Goal: Find specific page/section: Find specific page/section

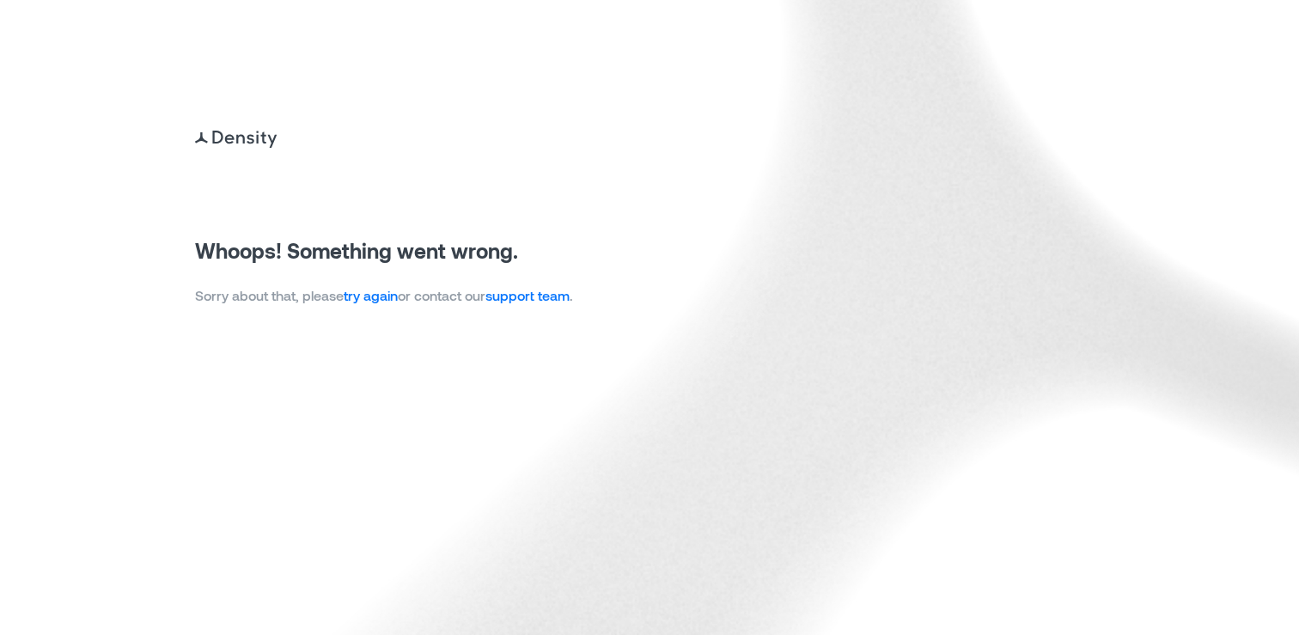
click at [382, 296] on link "try again" at bounding box center [371, 295] width 54 height 16
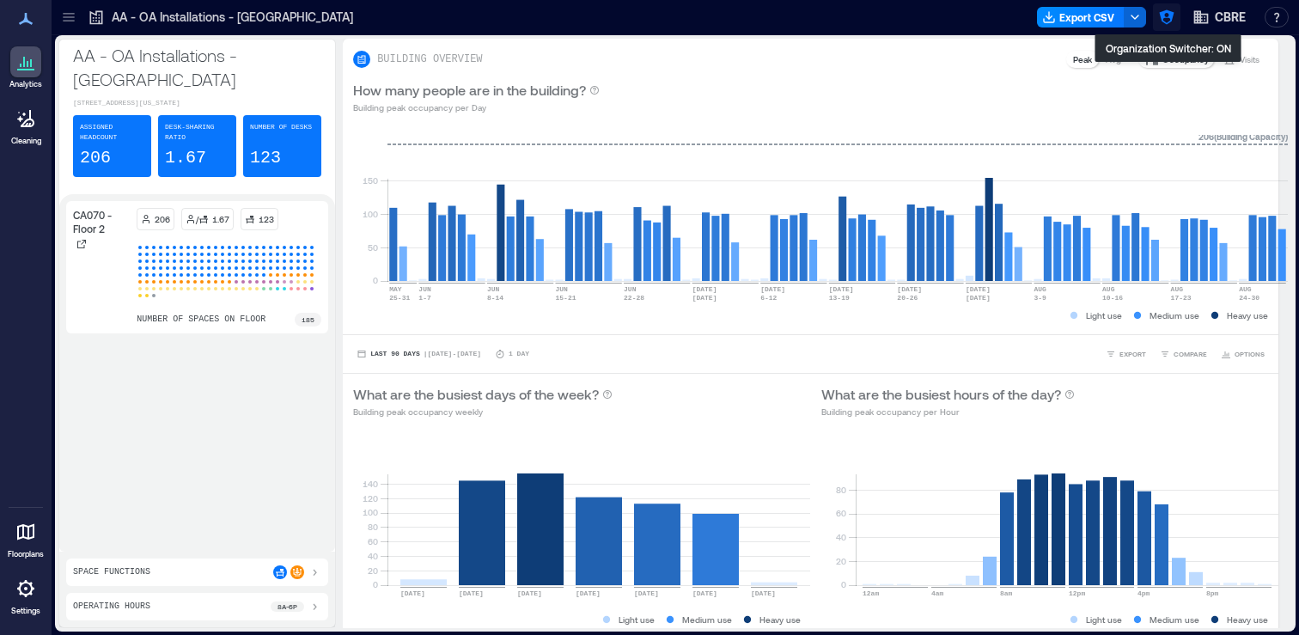
click at [1168, 21] on icon "button" at bounding box center [1166, 17] width 17 height 17
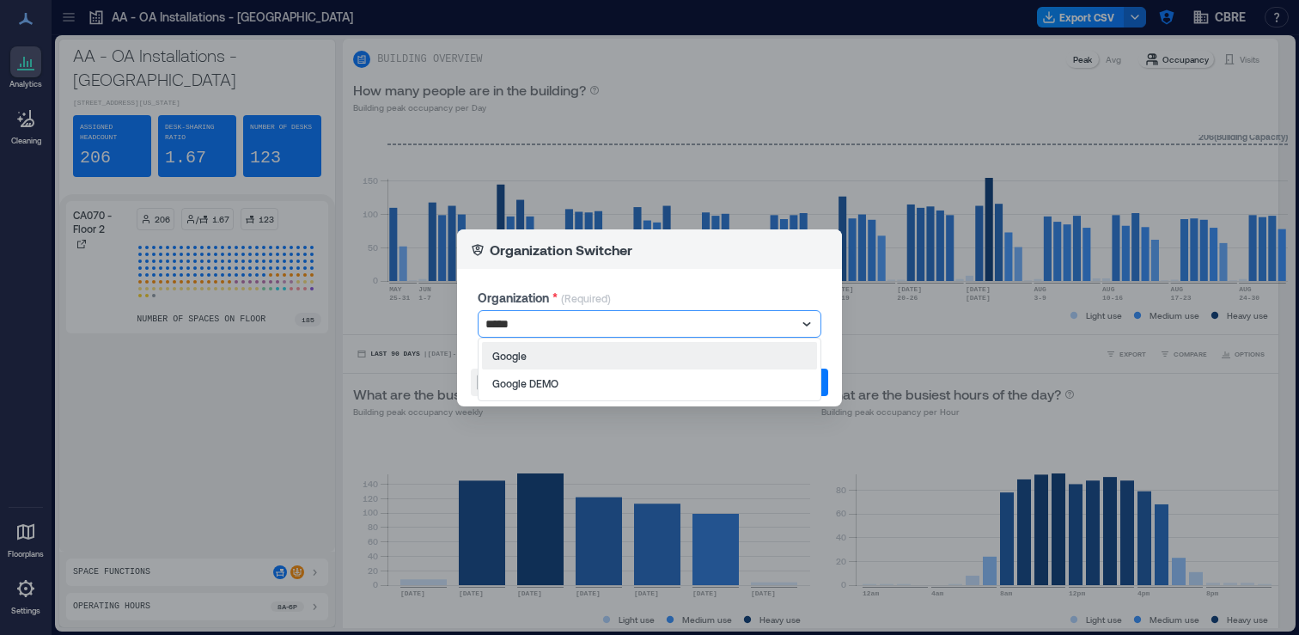
type input "******"
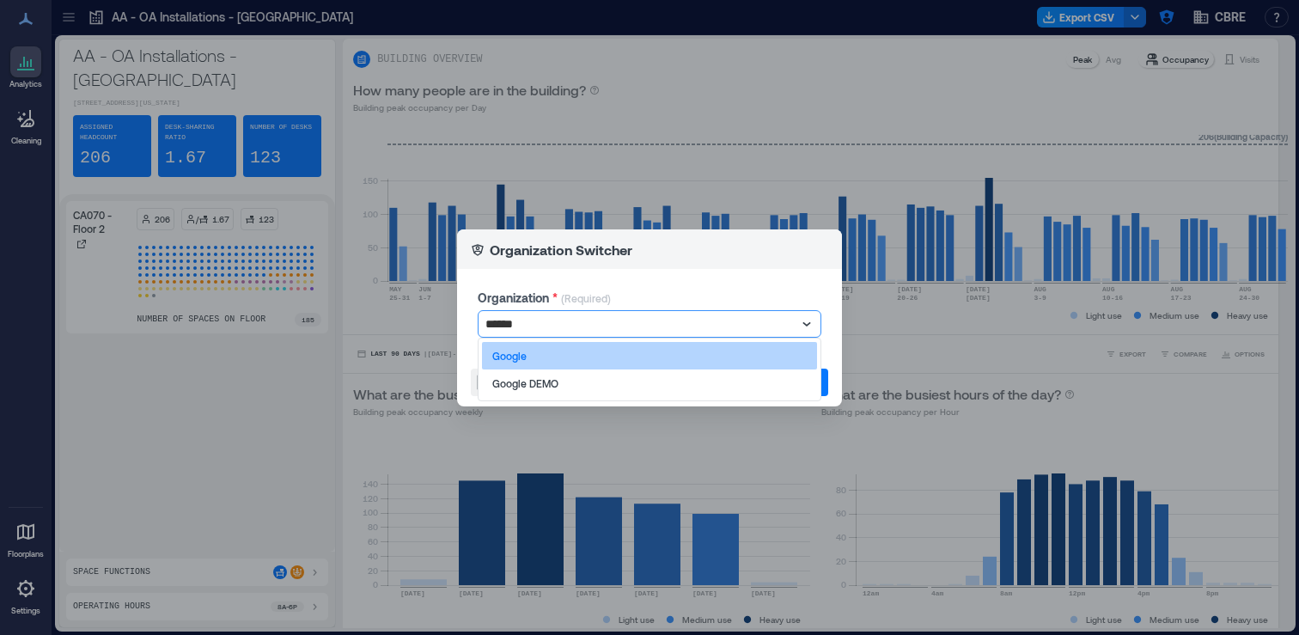
click at [602, 363] on div "Google" at bounding box center [649, 355] width 335 height 27
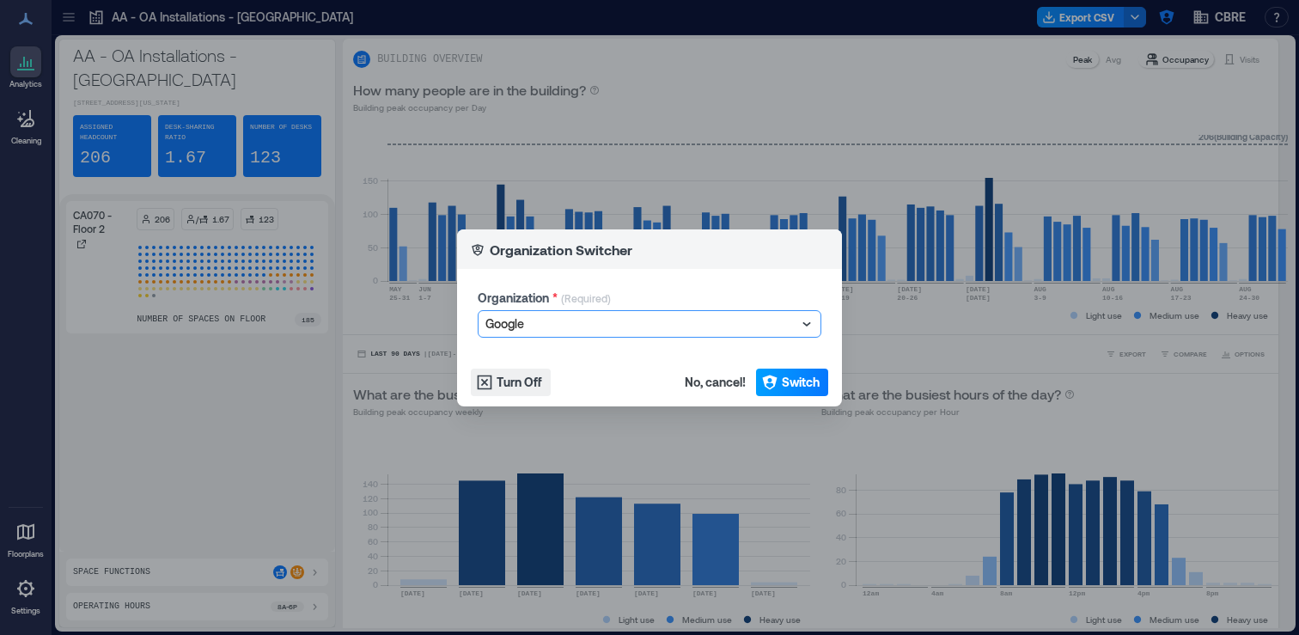
click at [774, 386] on icon "button" at bounding box center [769, 382] width 17 height 17
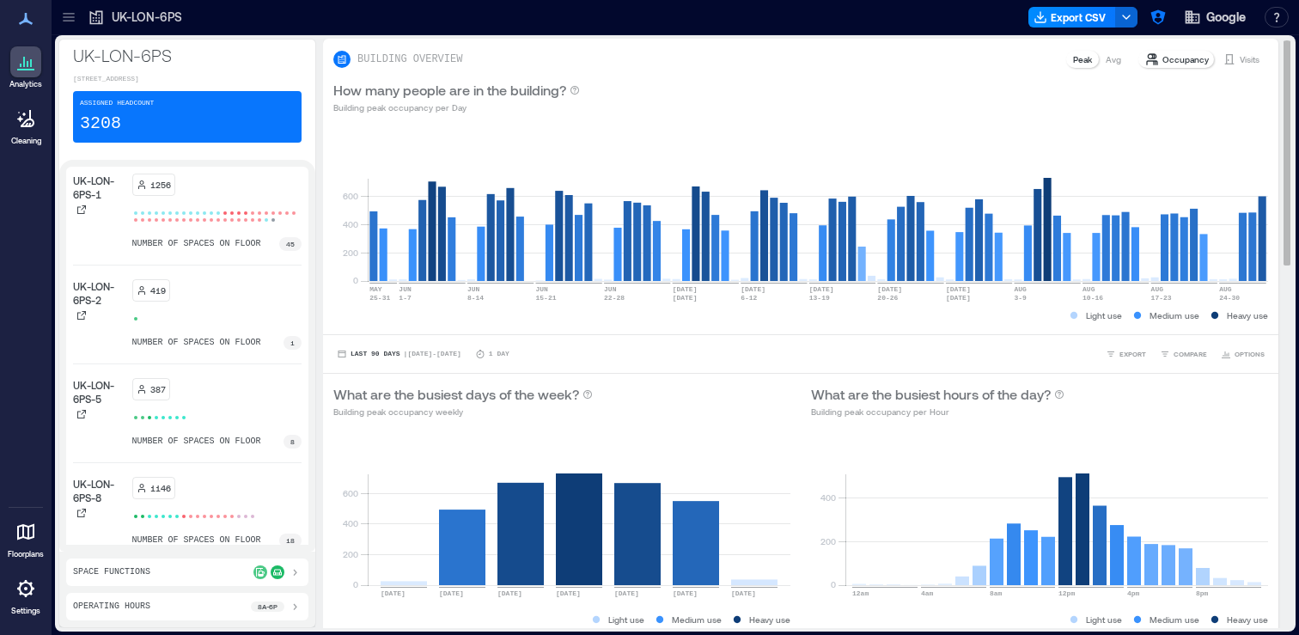
scroll to position [9, 0]
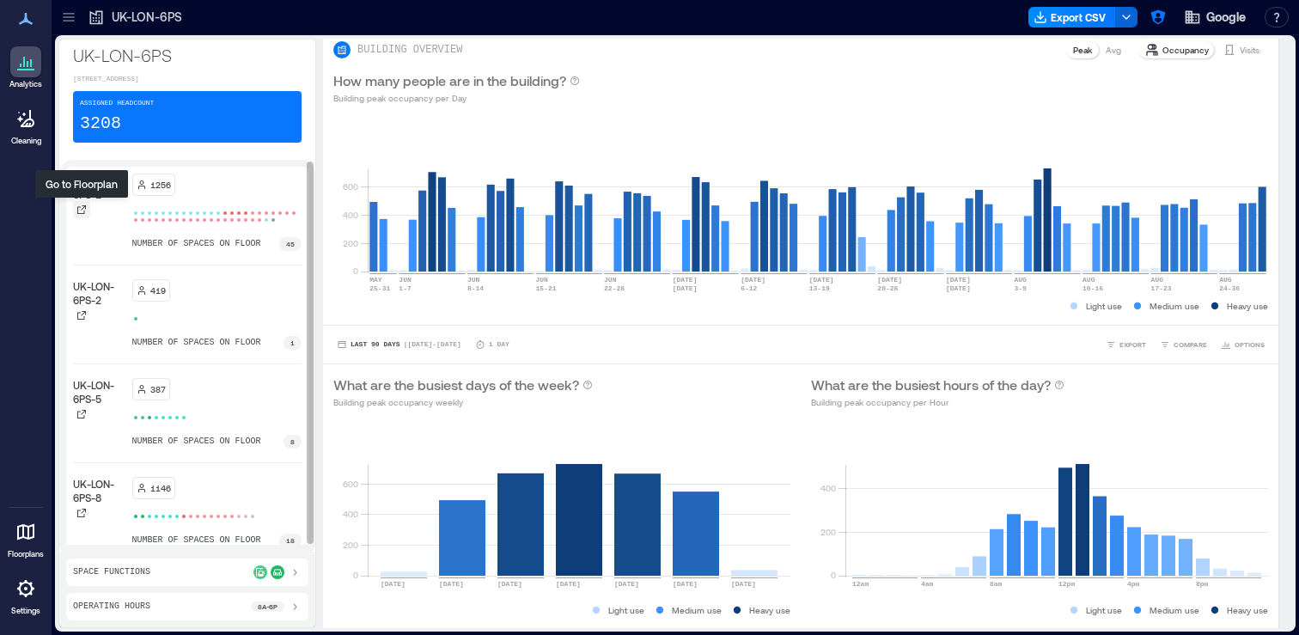
click at [77, 211] on icon at bounding box center [81, 209] width 9 height 9
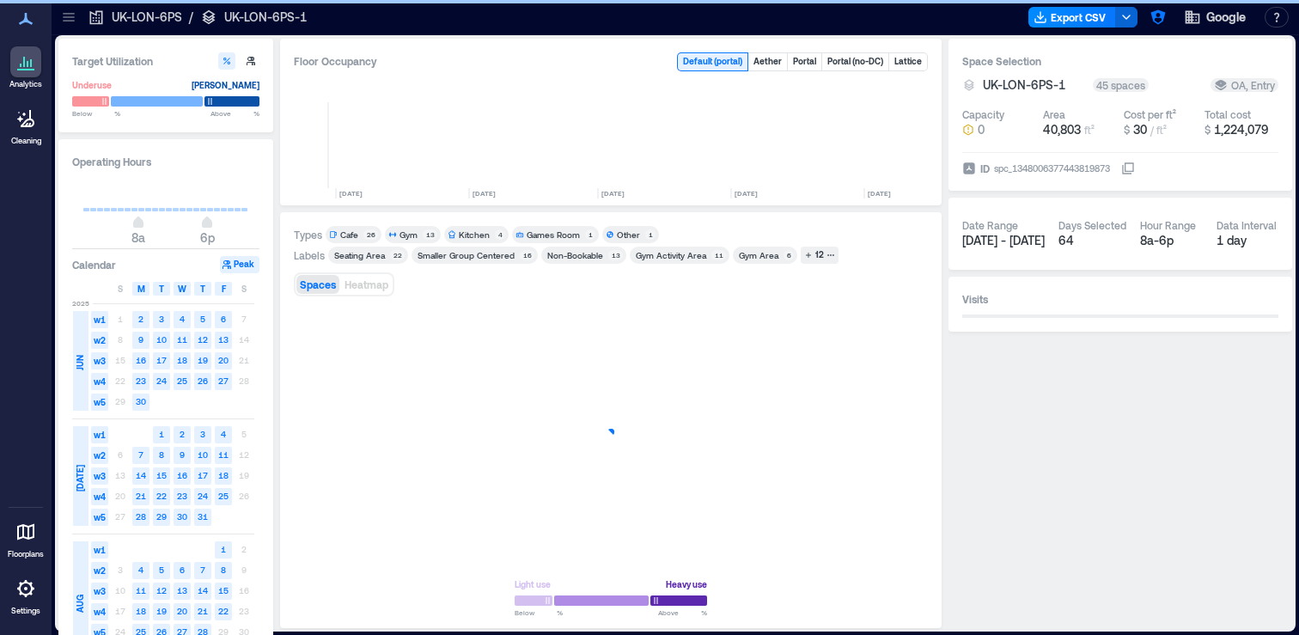
scroll to position [0, 838]
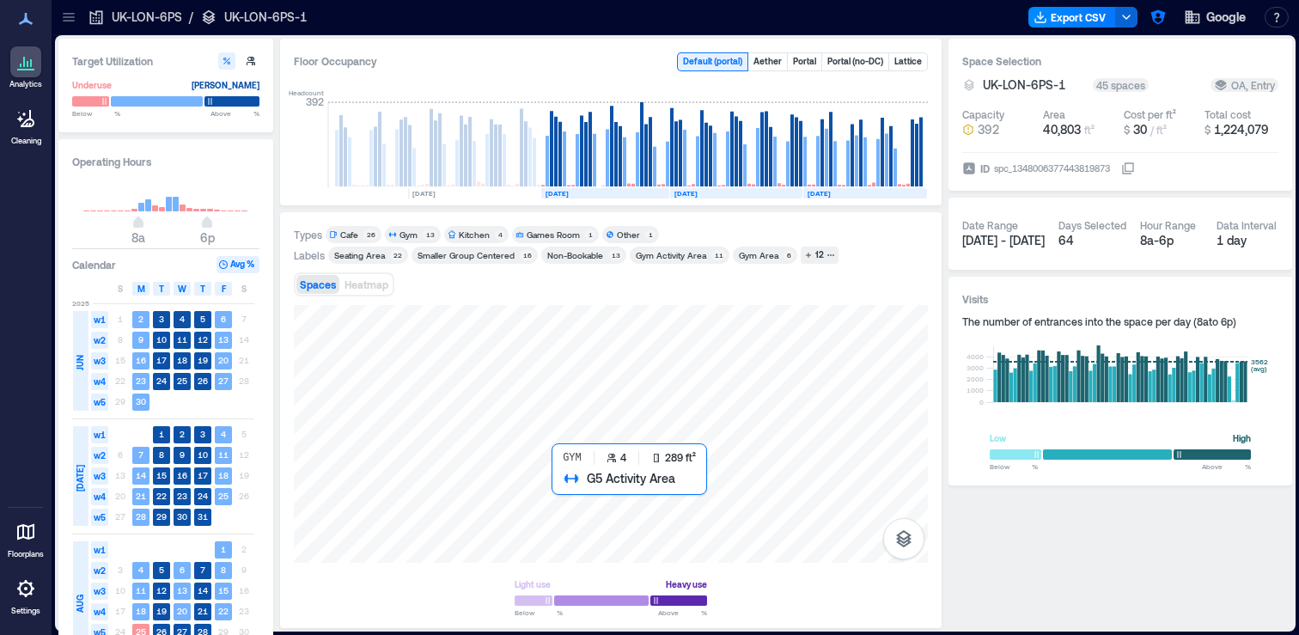
click at [573, 499] on div at bounding box center [611, 434] width 634 height 258
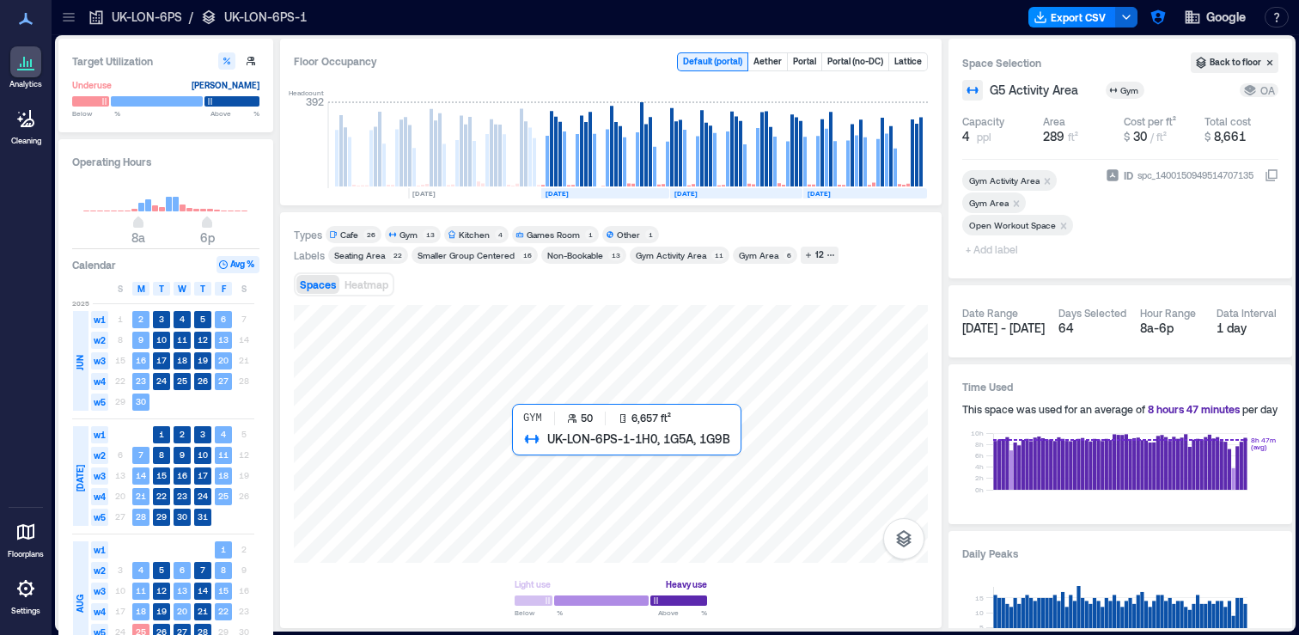
click at [542, 504] on div at bounding box center [611, 434] width 634 height 258
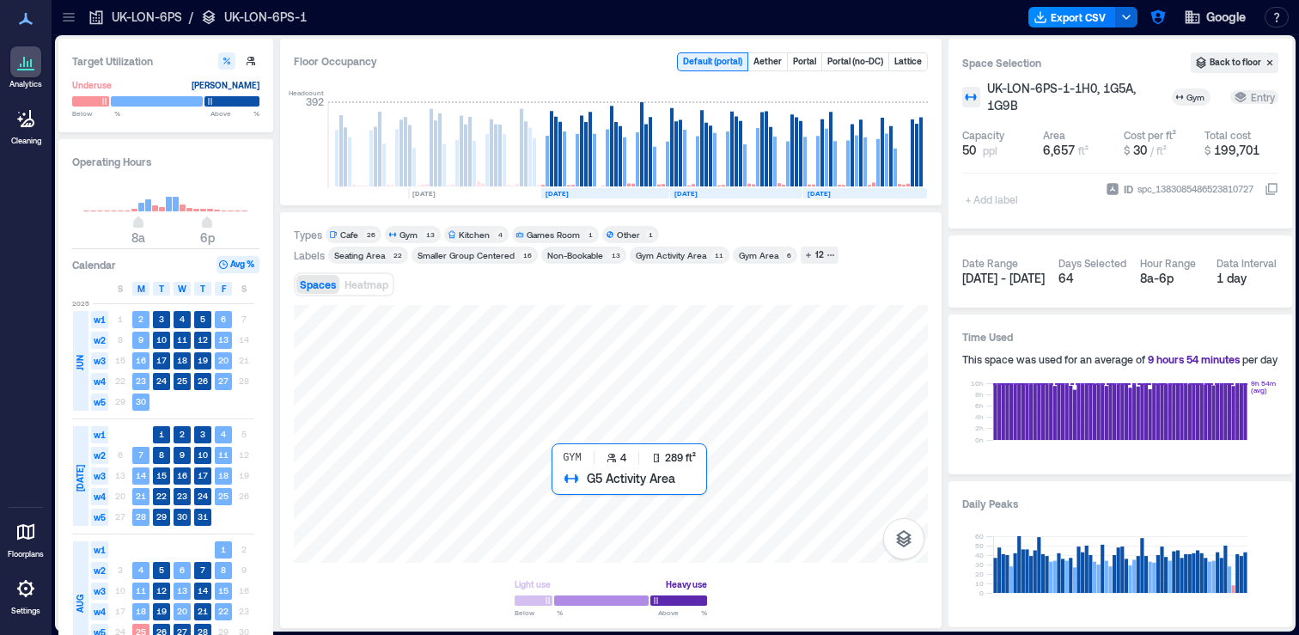
click at [571, 498] on div at bounding box center [611, 434] width 634 height 258
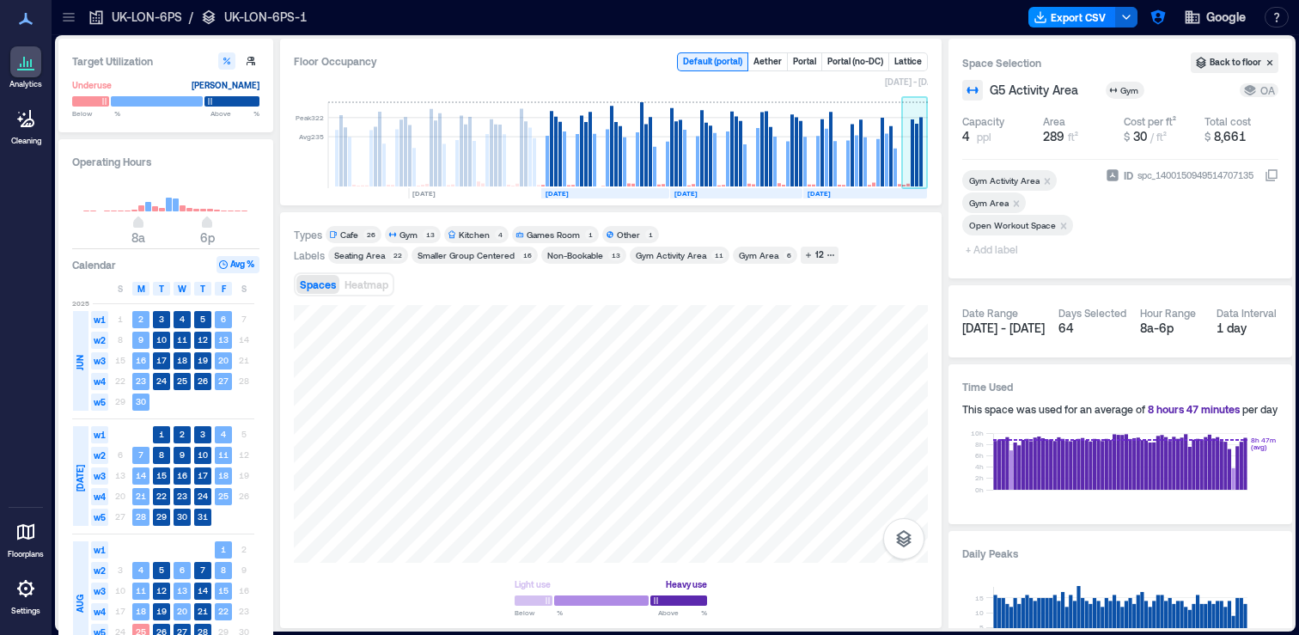
click at [921, 147] on rect at bounding box center [920, 153] width 3 height 70
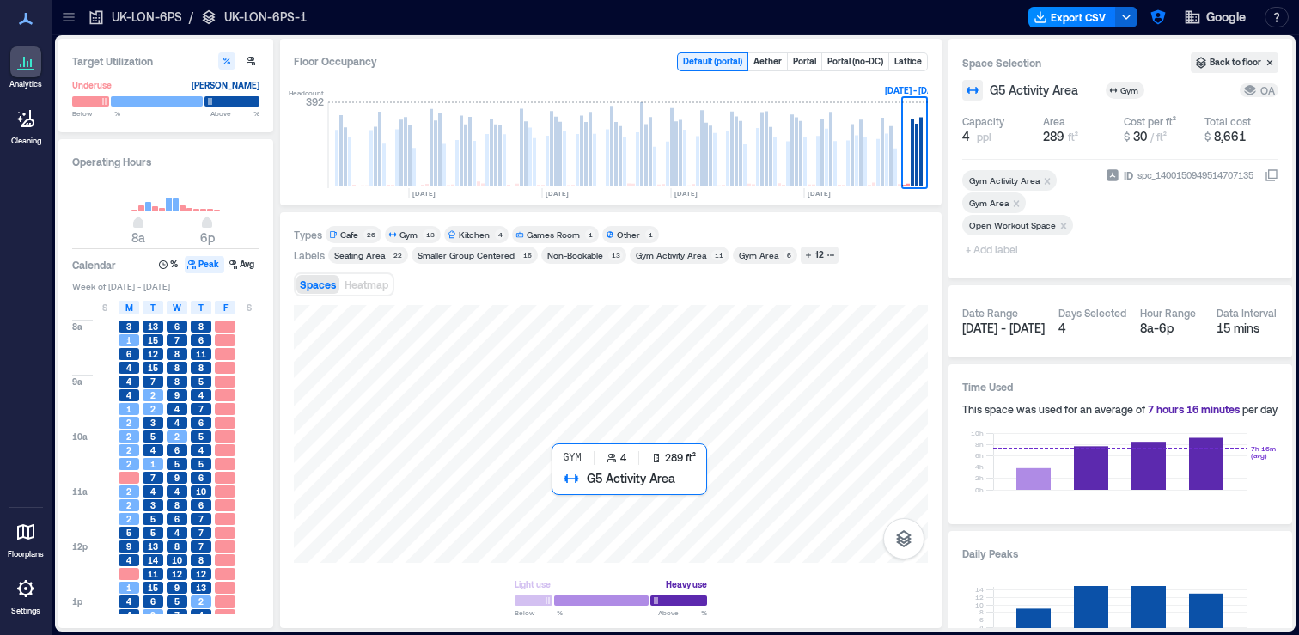
click at [585, 492] on div at bounding box center [611, 434] width 634 height 258
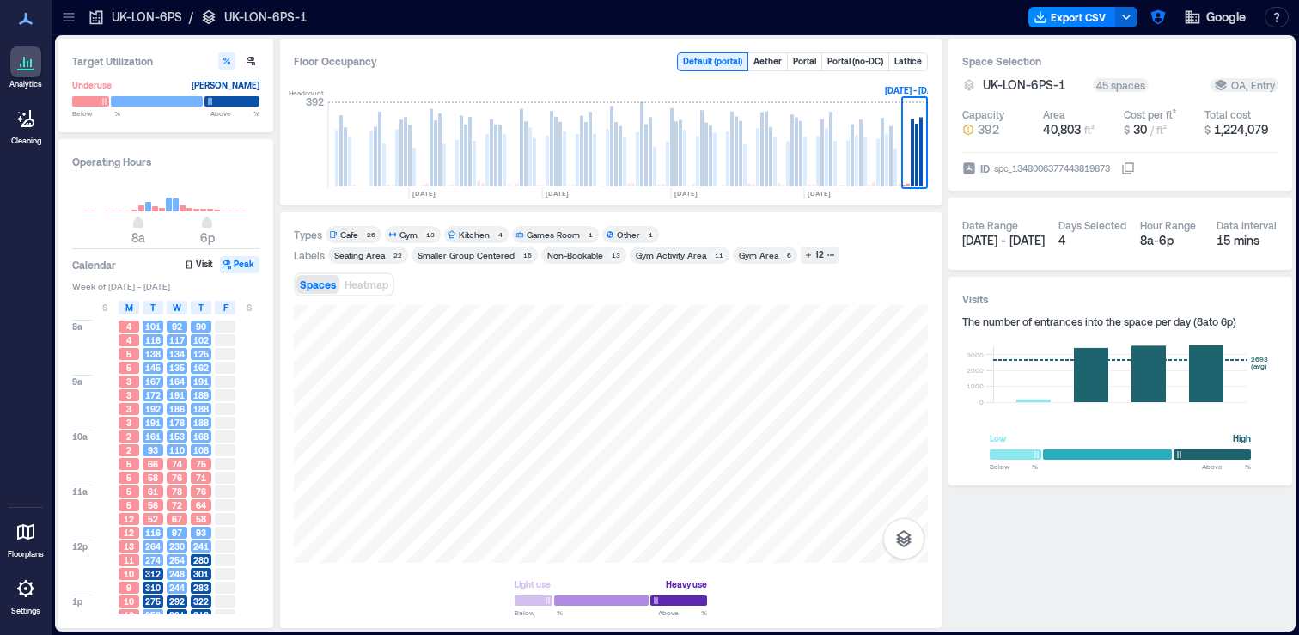
click at [38, 596] on div at bounding box center [25, 588] width 31 height 31
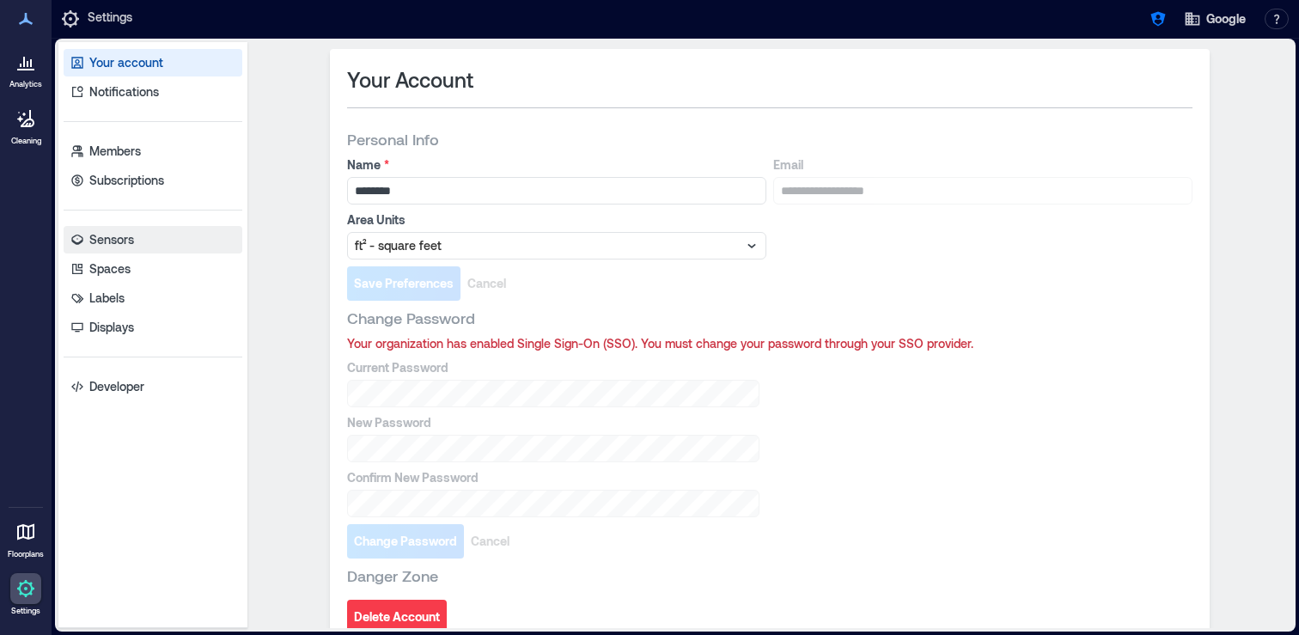
click at [126, 243] on p "Sensors" at bounding box center [111, 239] width 45 height 17
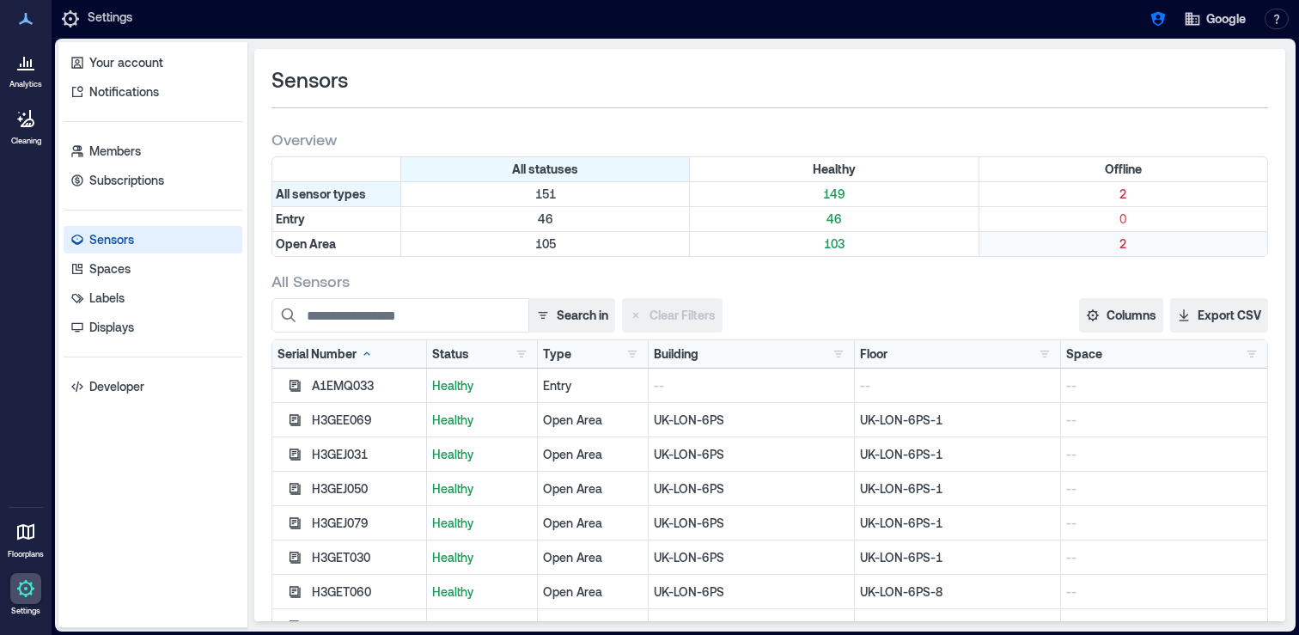
click at [1116, 240] on p "2" at bounding box center [1123, 243] width 281 height 17
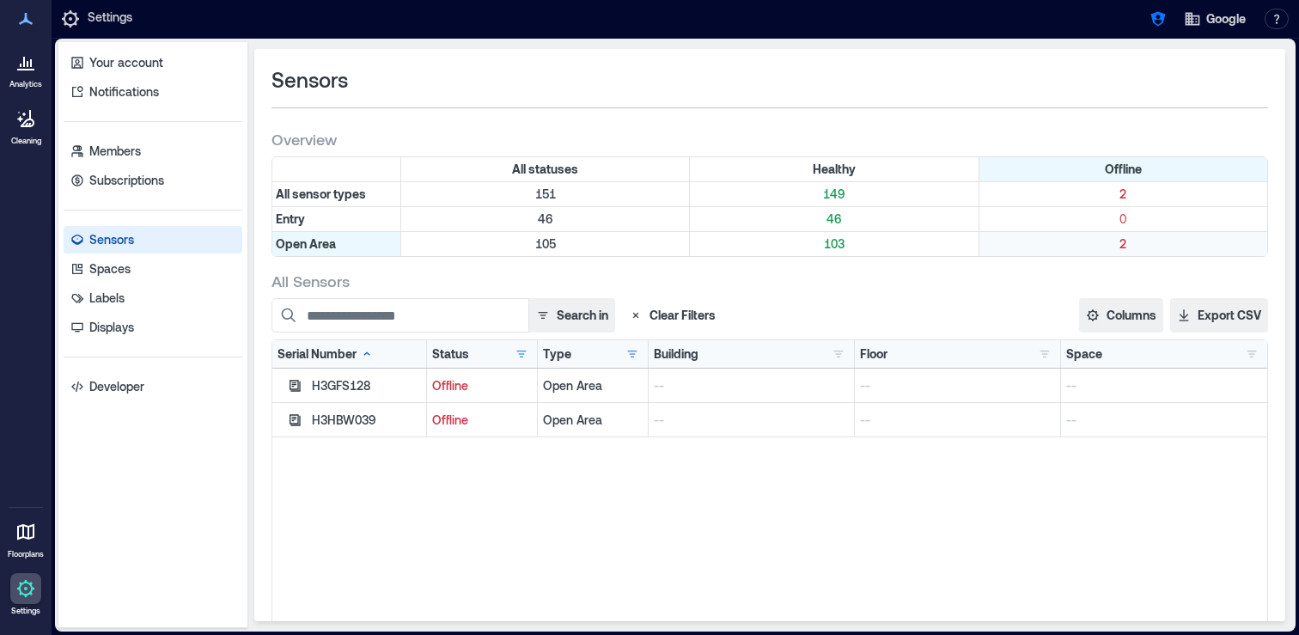
click at [1116, 240] on p "2" at bounding box center [1123, 243] width 281 height 17
click at [845, 246] on p "103" at bounding box center [833, 243] width 281 height 17
